Goal: Task Accomplishment & Management: Manage account settings

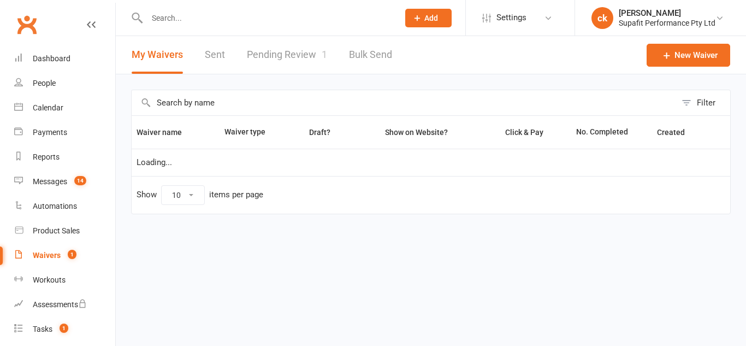
select select "100"
click at [290, 57] on link "Pending Review 1" at bounding box center [287, 55] width 80 height 38
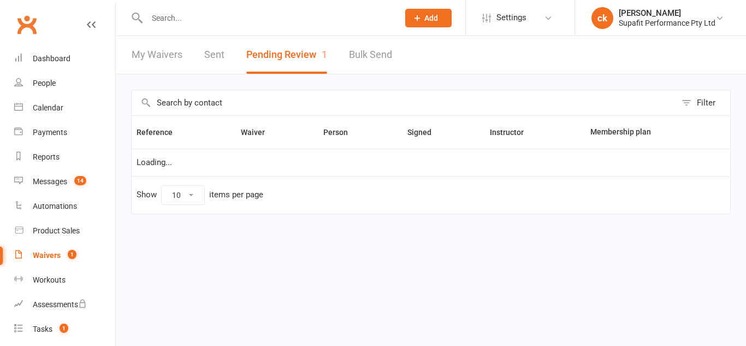
select select "50"
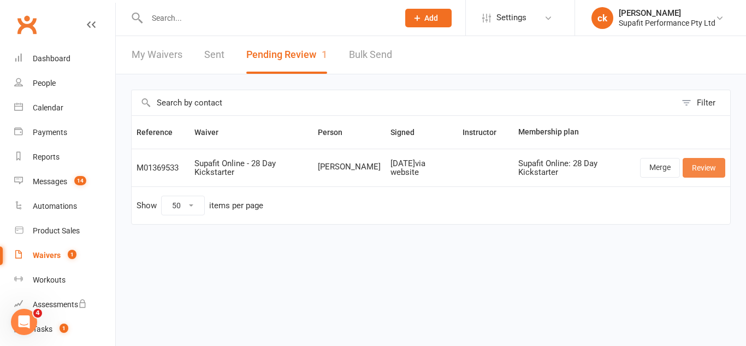
click at [696, 166] on link "Review" at bounding box center [703, 168] width 43 height 20
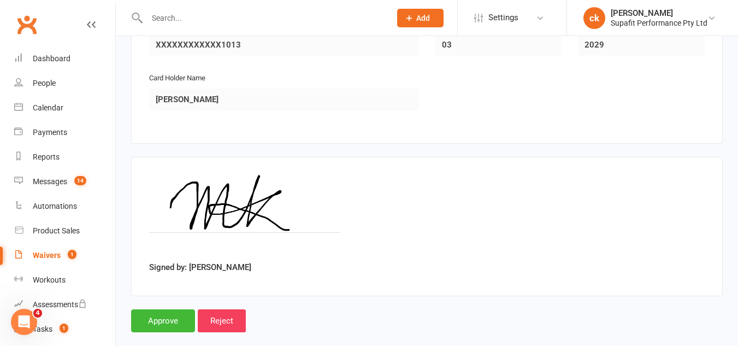
scroll to position [904, 0]
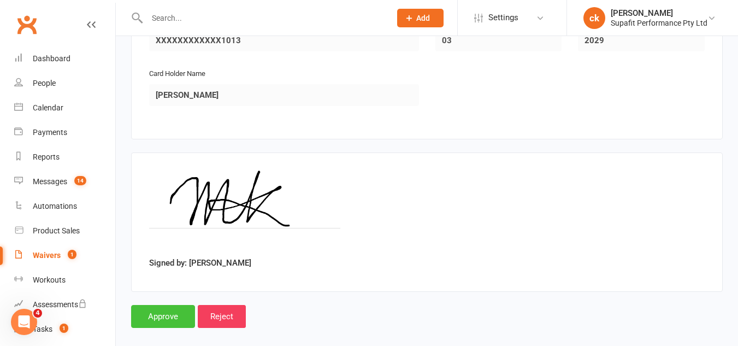
click at [170, 305] on input "Approve" at bounding box center [163, 316] width 64 height 23
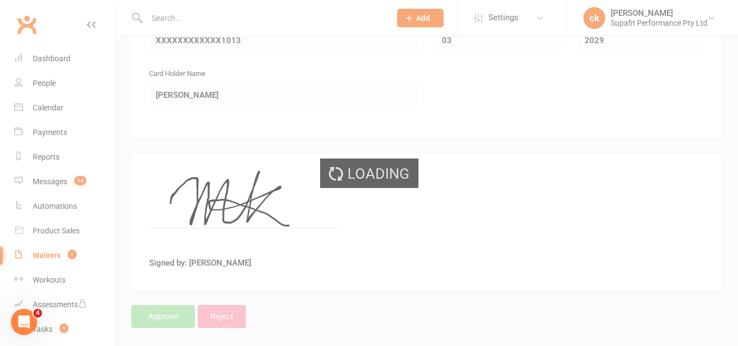
select select "50"
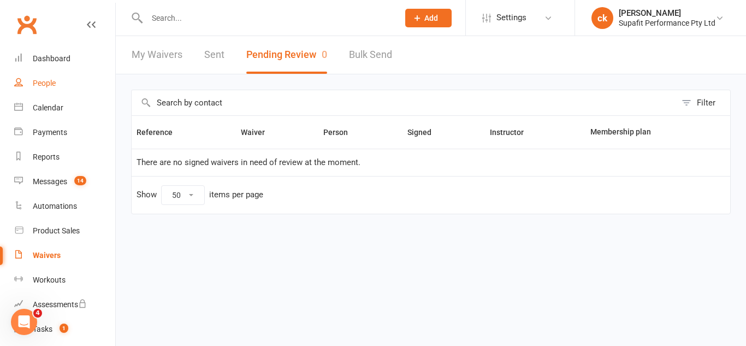
click at [47, 91] on link "People" at bounding box center [64, 83] width 101 height 25
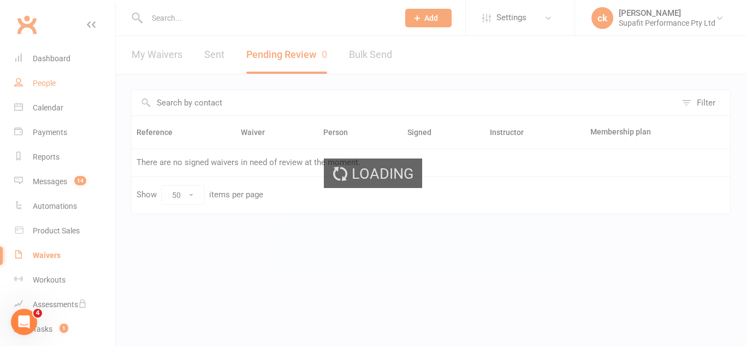
select select "100"
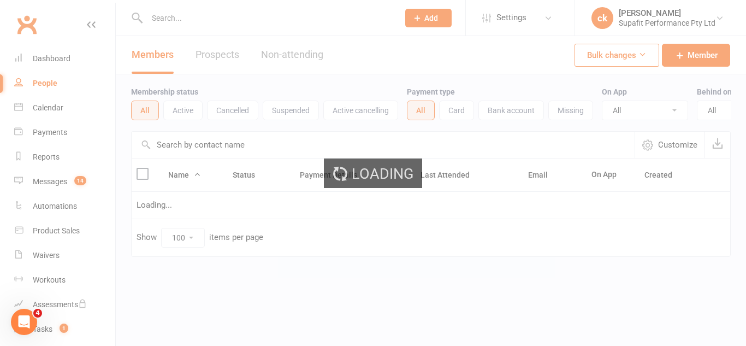
click at [186, 19] on div "Loading" at bounding box center [373, 173] width 746 height 346
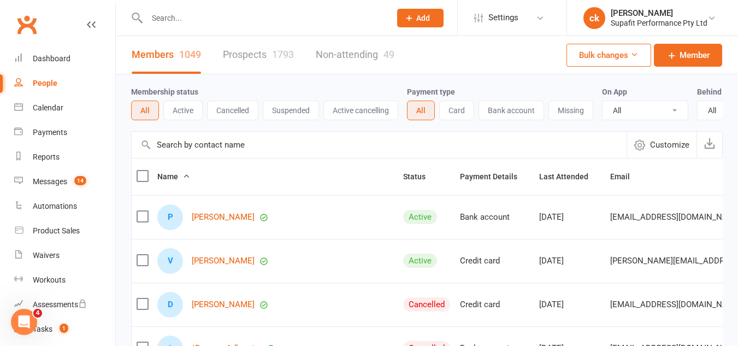
click at [242, 25] on input "text" at bounding box center [263, 17] width 239 height 15
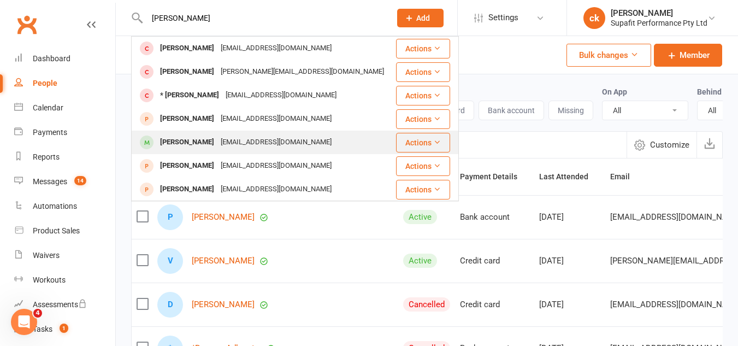
type input "[PERSON_NAME]"
click at [293, 139] on div "[EMAIL_ADDRESS][DOMAIN_NAME]" at bounding box center [275, 142] width 117 height 16
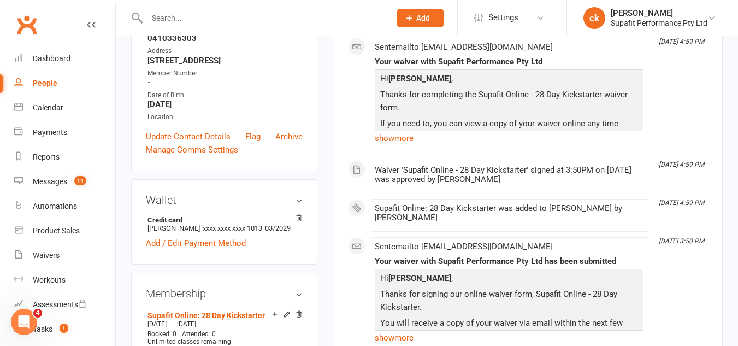
scroll to position [186, 0]
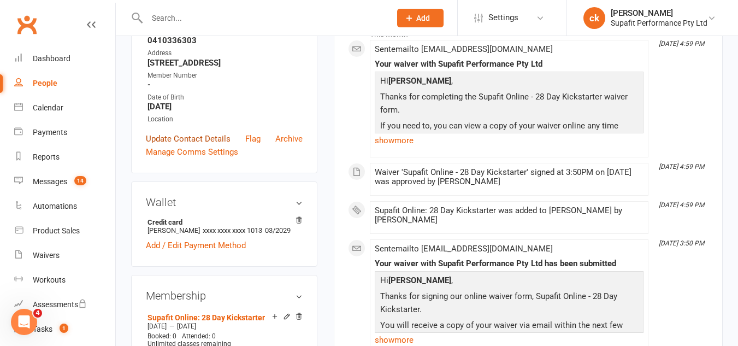
click at [173, 145] on link "Update Contact Details" at bounding box center [188, 138] width 85 height 13
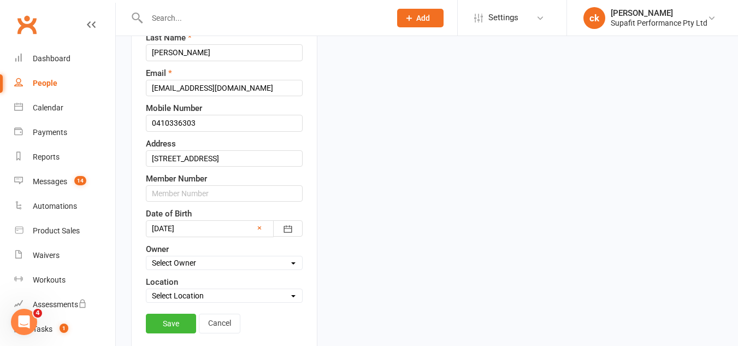
scroll to position [51, 0]
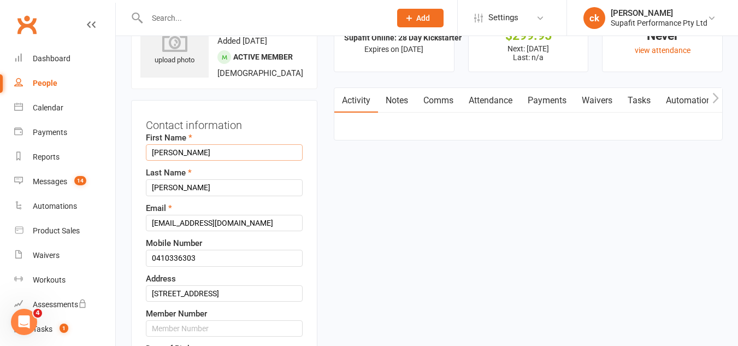
click at [157, 161] on input "[PERSON_NAME]" at bounding box center [224, 152] width 157 height 16
type input "[PERSON_NAME]"
click at [215, 195] on input "[PERSON_NAME]" at bounding box center [224, 187] width 157 height 16
click at [203, 195] on input "[PERSON_NAME]- Sipafit Online 28DKS" at bounding box center [224, 187] width 157 height 16
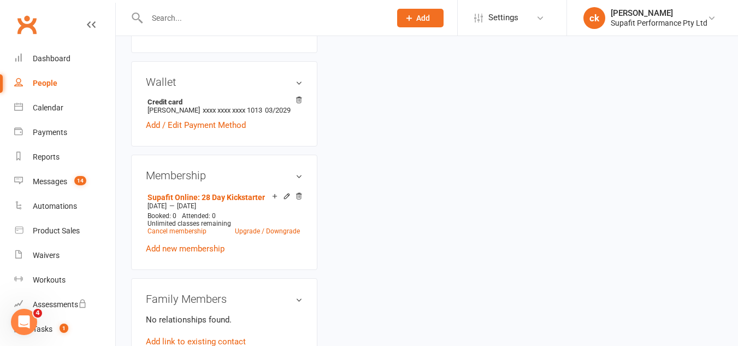
scroll to position [343, 0]
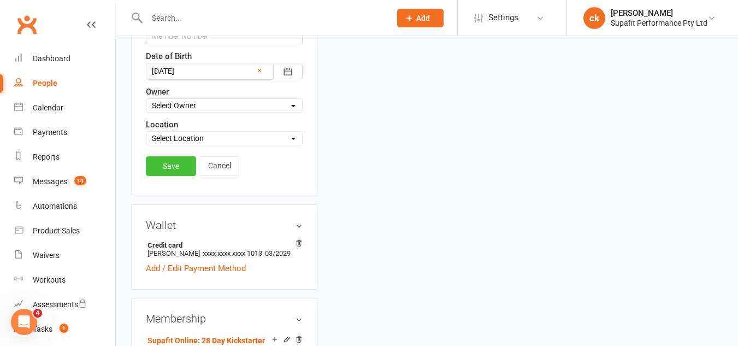
type input "[PERSON_NAME]- SUpafit Online 28DKS"
click at [165, 176] on link "Save" at bounding box center [171, 166] width 50 height 20
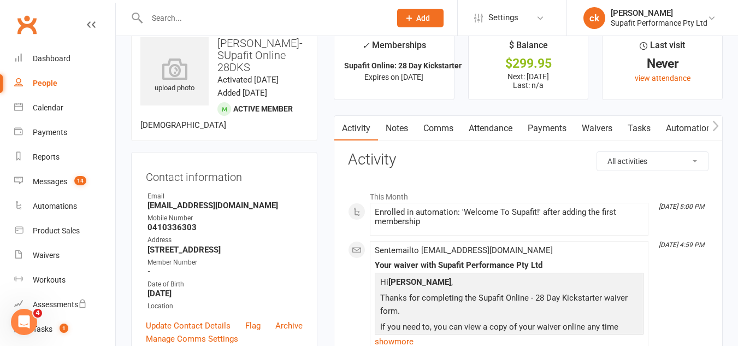
scroll to position [26, 0]
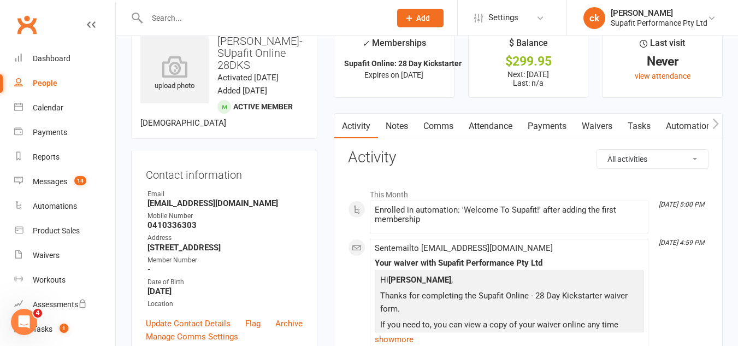
click at [181, 208] on strong "[EMAIL_ADDRESS][DOMAIN_NAME]" at bounding box center [224, 203] width 155 height 10
copy render-form-field "[EMAIL_ADDRESS][DOMAIN_NAME]"
